Goal: Task Accomplishment & Management: Complete application form

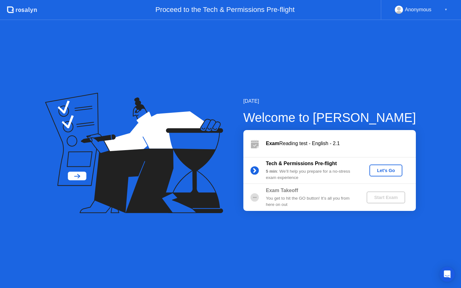
click at [384, 171] on div "Let's Go" at bounding box center [386, 170] width 28 height 5
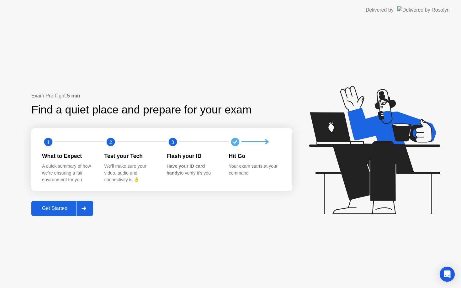
click at [70, 211] on div "Get Started" at bounding box center [54, 209] width 43 height 6
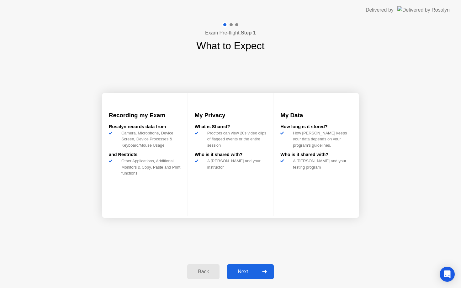
click at [246, 272] on div "Next" at bounding box center [243, 272] width 28 height 6
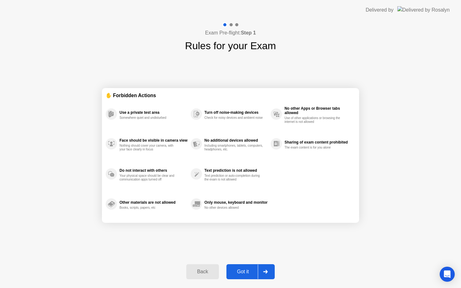
click at [246, 274] on div "Got it" at bounding box center [242, 272] width 29 height 6
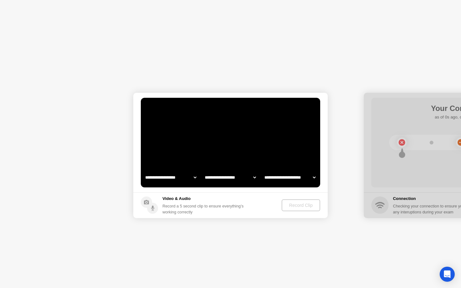
select select "**********"
select select "*******"
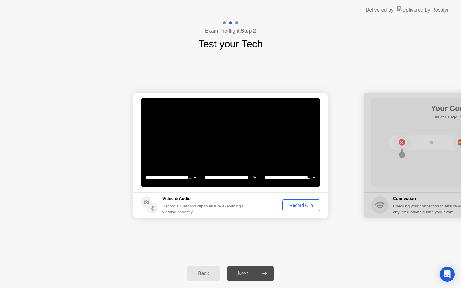
click at [303, 206] on div "Record Clip" at bounding box center [301, 205] width 34 height 5
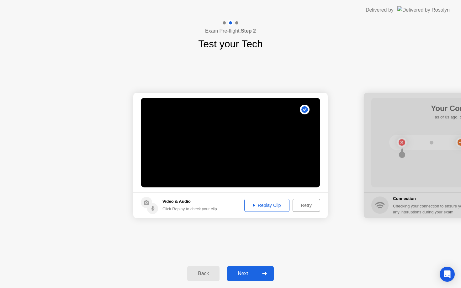
click at [303, 205] on div "Retry" at bounding box center [306, 205] width 23 height 5
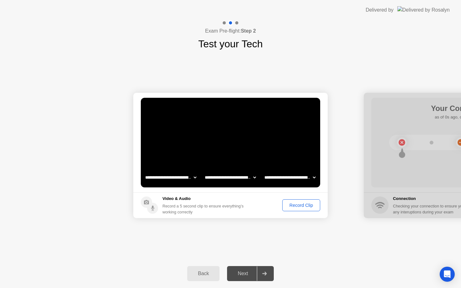
click at [302, 205] on div "Record Clip" at bounding box center [301, 205] width 34 height 5
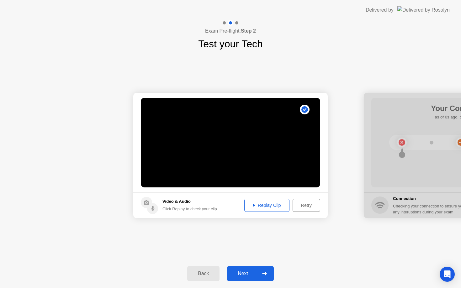
click at [261, 208] on button "Replay Clip" at bounding box center [266, 205] width 45 height 13
click at [254, 207] on div "Replay Clip" at bounding box center [266, 205] width 41 height 5
click at [250, 274] on div "Next" at bounding box center [243, 274] width 28 height 6
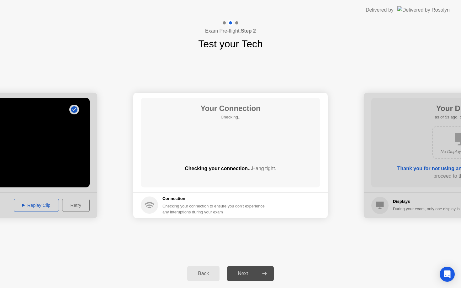
click at [264, 275] on icon at bounding box center [264, 274] width 5 height 4
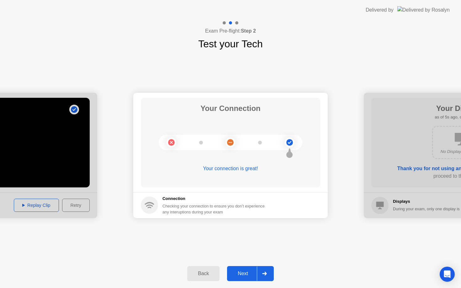
click at [244, 274] on div "Next" at bounding box center [243, 274] width 28 height 6
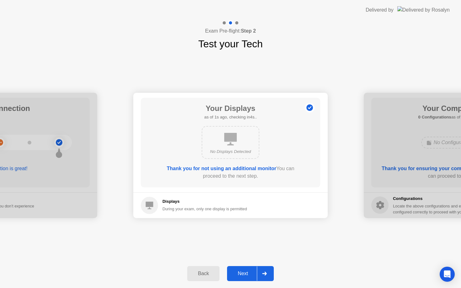
click at [245, 273] on div "Next" at bounding box center [243, 274] width 28 height 6
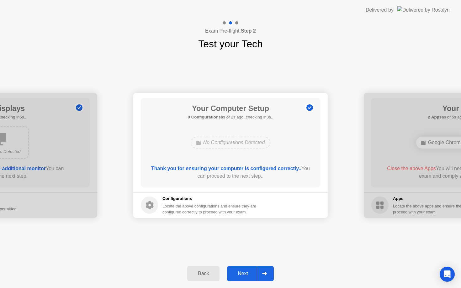
click at [248, 276] on div "Next" at bounding box center [243, 274] width 28 height 6
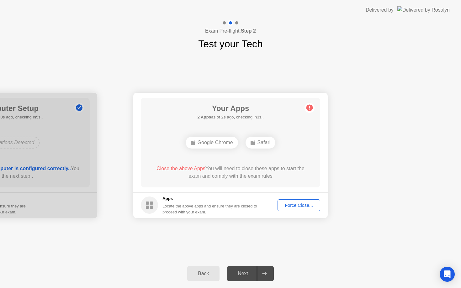
click at [296, 207] on div "Force Close..." at bounding box center [299, 205] width 38 height 5
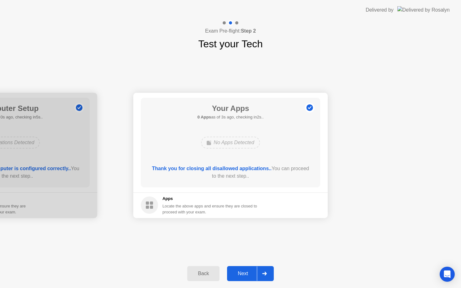
click at [248, 271] on div "Next" at bounding box center [243, 274] width 28 height 6
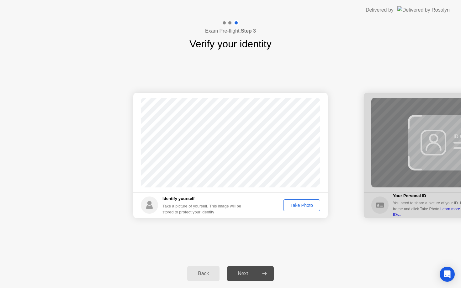
click at [302, 204] on div "Take Photo" at bounding box center [301, 205] width 33 height 5
click at [250, 271] on div "Next" at bounding box center [243, 274] width 28 height 6
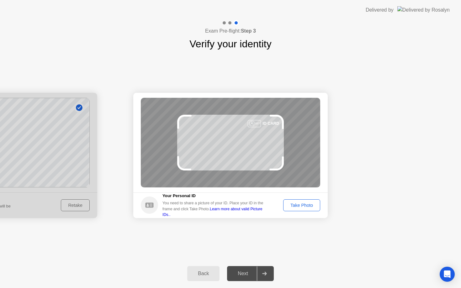
click at [302, 206] on div "Take Photo" at bounding box center [301, 205] width 33 height 5
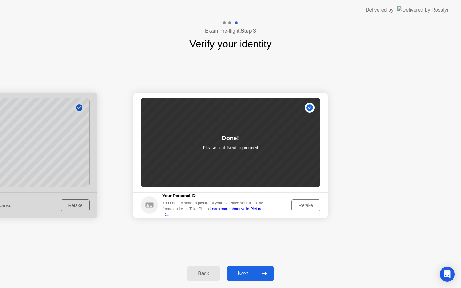
click at [248, 271] on div "Next" at bounding box center [243, 274] width 28 height 6
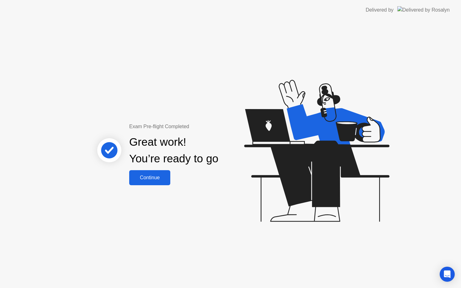
click at [159, 179] on div "Continue" at bounding box center [149, 178] width 37 height 6
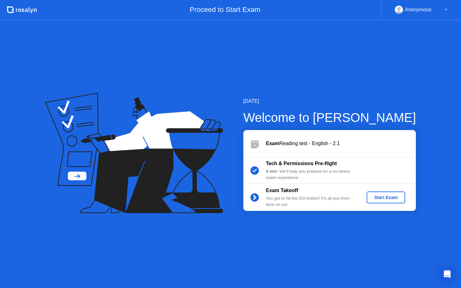
click at [380, 200] on div "Start Exam" at bounding box center [386, 197] width 34 height 5
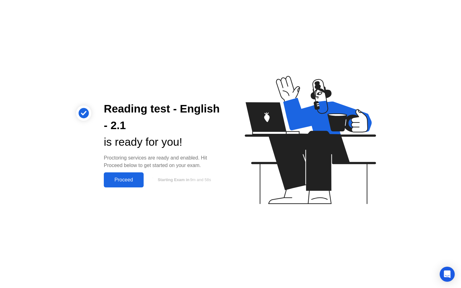
click at [132, 180] on div "Proceed" at bounding box center [124, 180] width 36 height 6
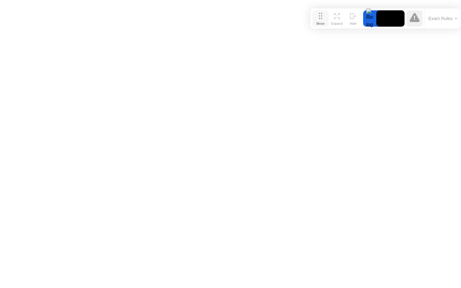
drag, startPoint x: 167, startPoint y: 274, endPoint x: 325, endPoint y: 14, distance: 304.5
click at [325, 14] on button "Move" at bounding box center [320, 18] width 16 height 16
click at [339, 17] on icon at bounding box center [338, 17] width 3 height 3
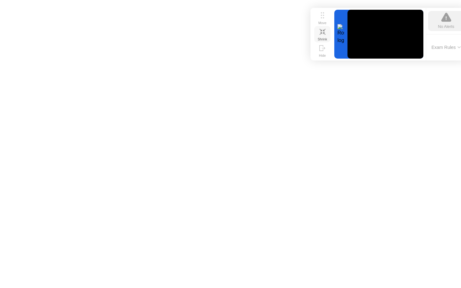
click at [324, 32] on icon at bounding box center [322, 32] width 6 height 6
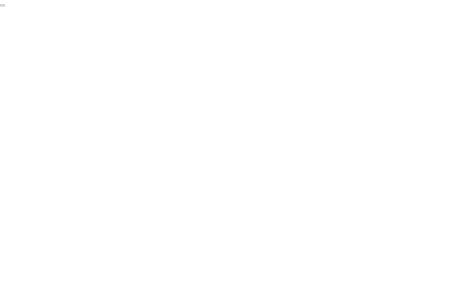
click div "End Proctoring Session"
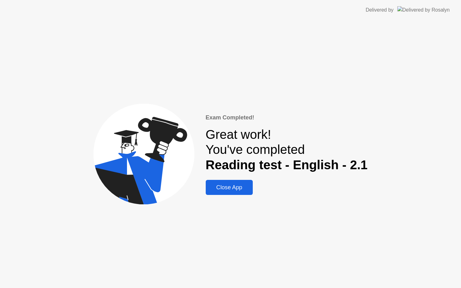
click at [239, 190] on div "Close App" at bounding box center [229, 187] width 44 height 7
